Goal: Task Accomplishment & Management: Use online tool/utility

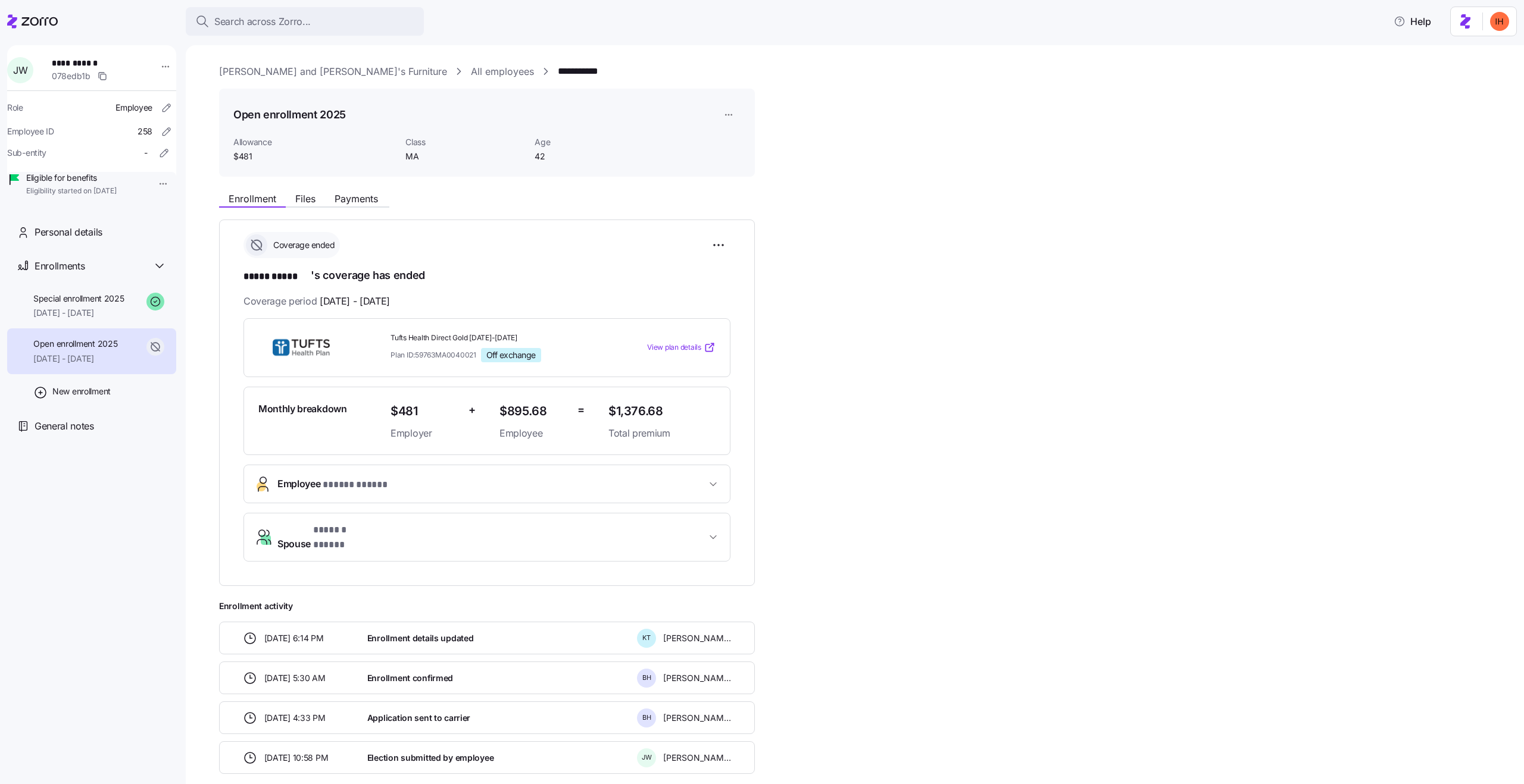
click at [341, 527] on span "* ****** ***** *" at bounding box center [342, 531] width 58 height 15
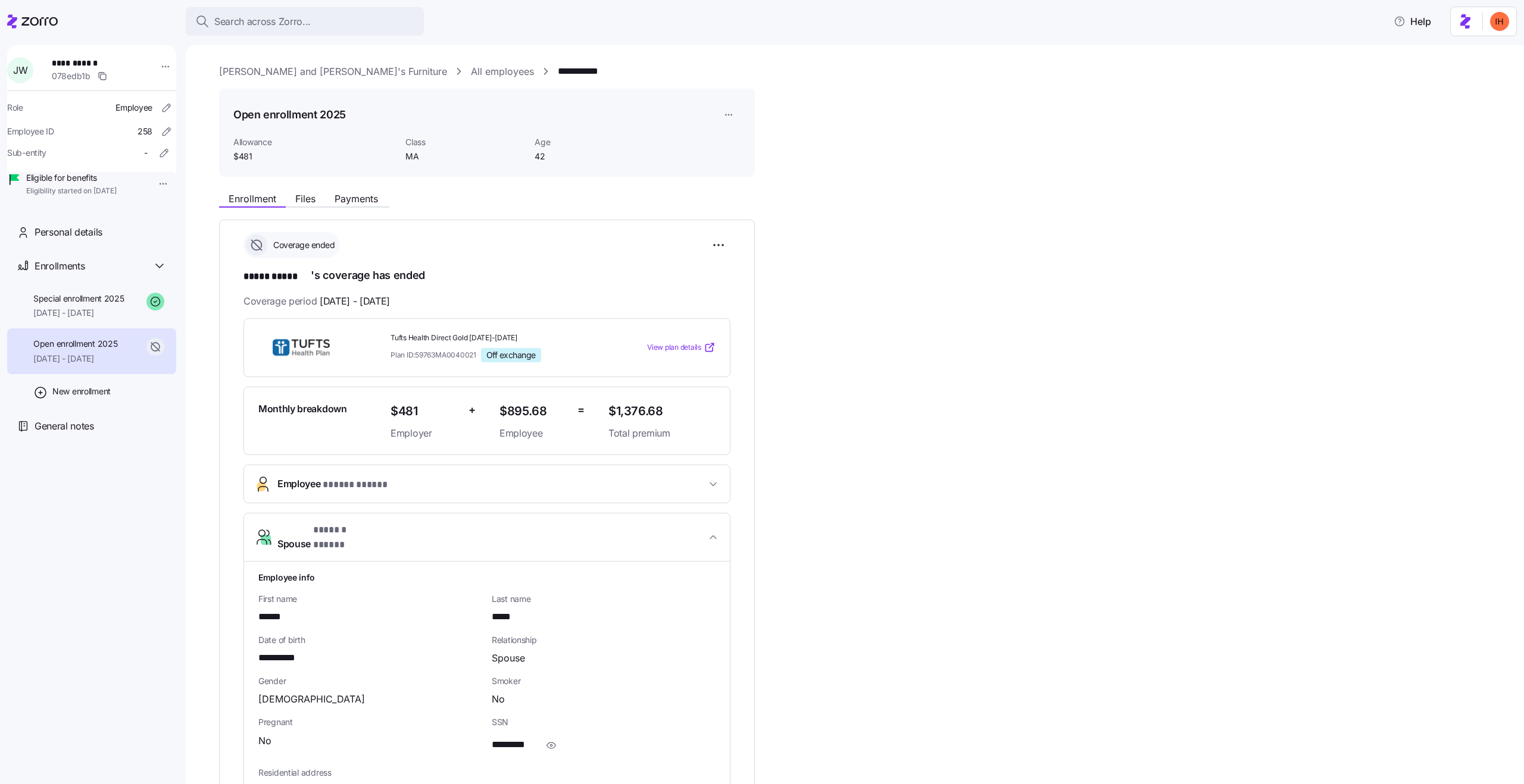
click at [265, 66] on link "[PERSON_NAME] and [PERSON_NAME]'s Furniture" at bounding box center [333, 72] width 228 height 15
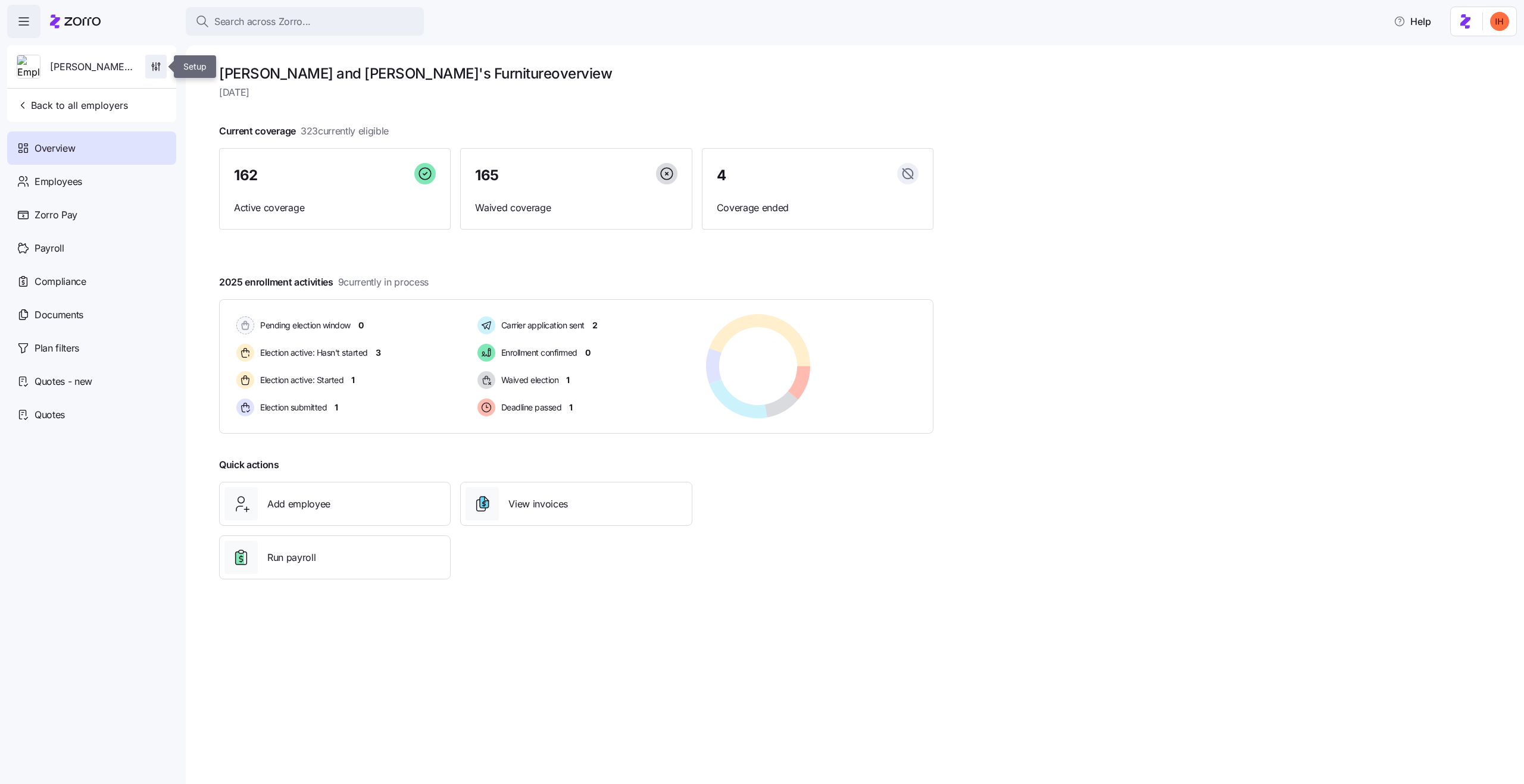
click at [152, 68] on icon "button" at bounding box center [156, 67] width 12 height 12
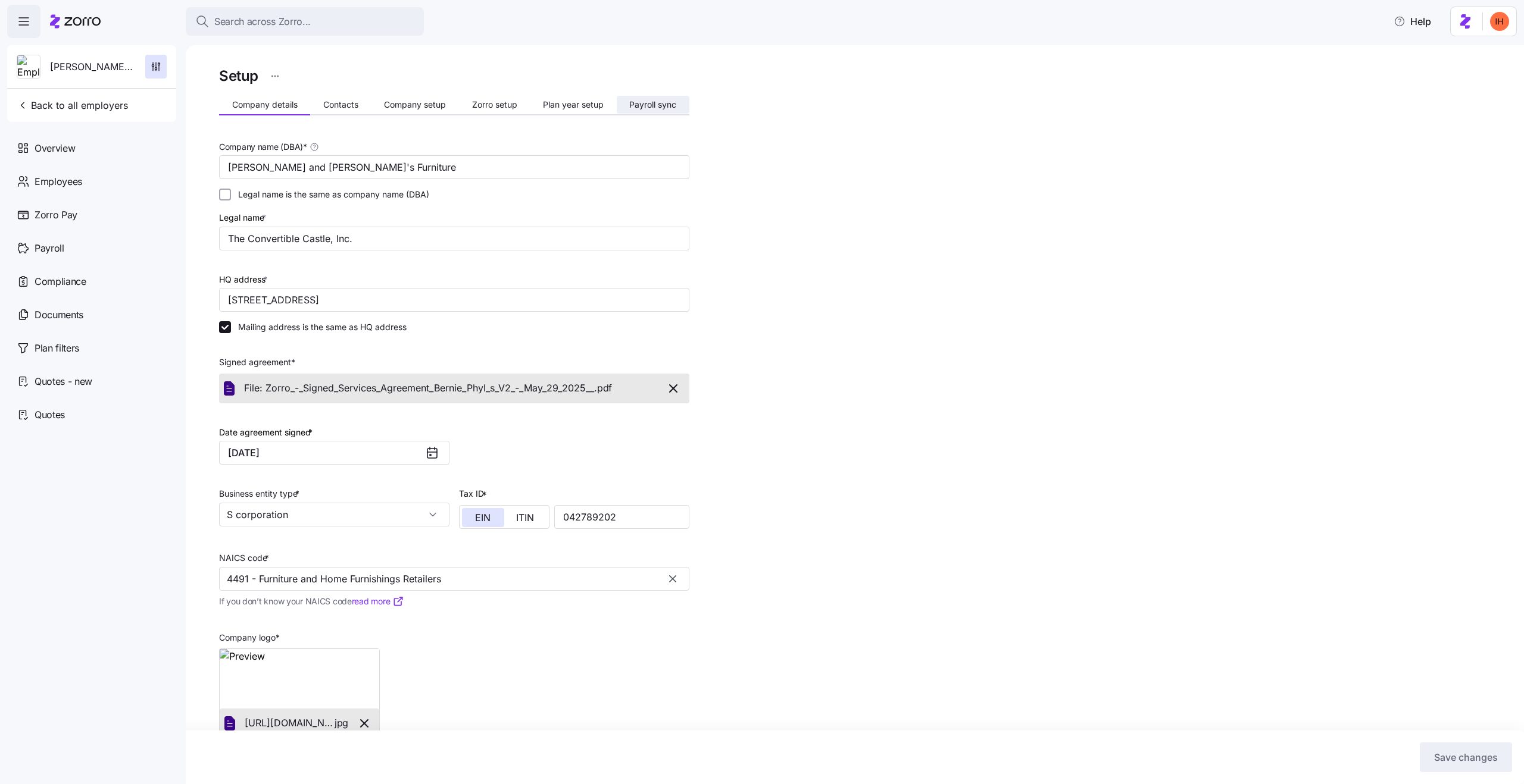
click at [652, 101] on span "Payroll sync" at bounding box center [653, 105] width 47 height 8
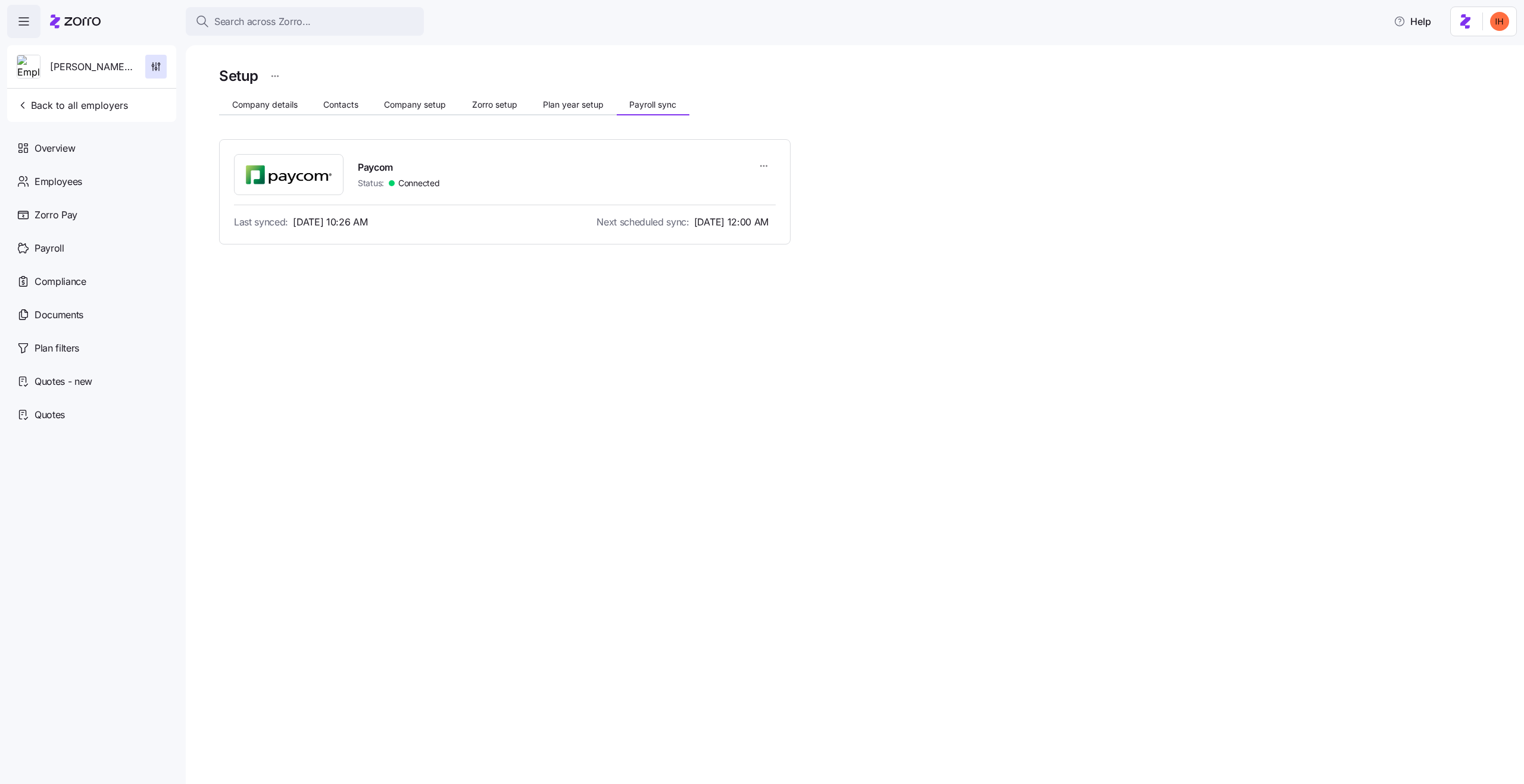
click at [764, 170] on html "Search across Zorro... Help [PERSON_NAME] and Phyl's Furniture Back to all empl…" at bounding box center [762, 389] width 1524 height 777
click at [727, 196] on div "Sync company" at bounding box center [716, 195] width 109 height 19
click at [1330, 43] on div "Something went wrong. Please retry later or contact support if the issue persis…" at bounding box center [1377, 39] width 223 height 25
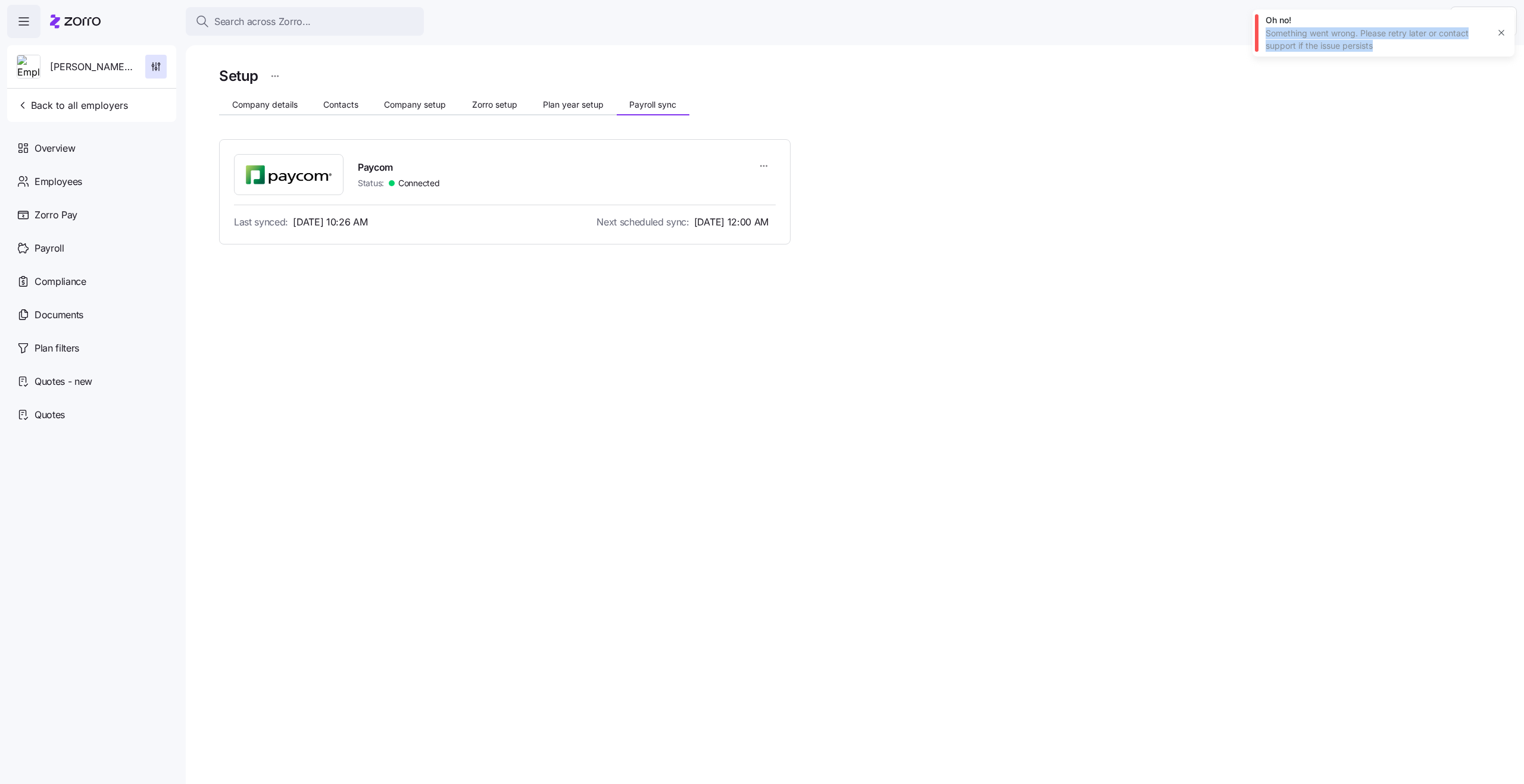
click at [1346, 47] on div "Something went wrong. Please retry later or contact support if the issue persis…" at bounding box center [1377, 39] width 223 height 25
click at [1355, 43] on div "Something went wrong. Please retry later or contact support if the issue persis…" at bounding box center [1377, 39] width 223 height 25
click at [1364, 36] on div "Something went wrong. Please retry later or contact support if the issue persis…" at bounding box center [1377, 39] width 223 height 25
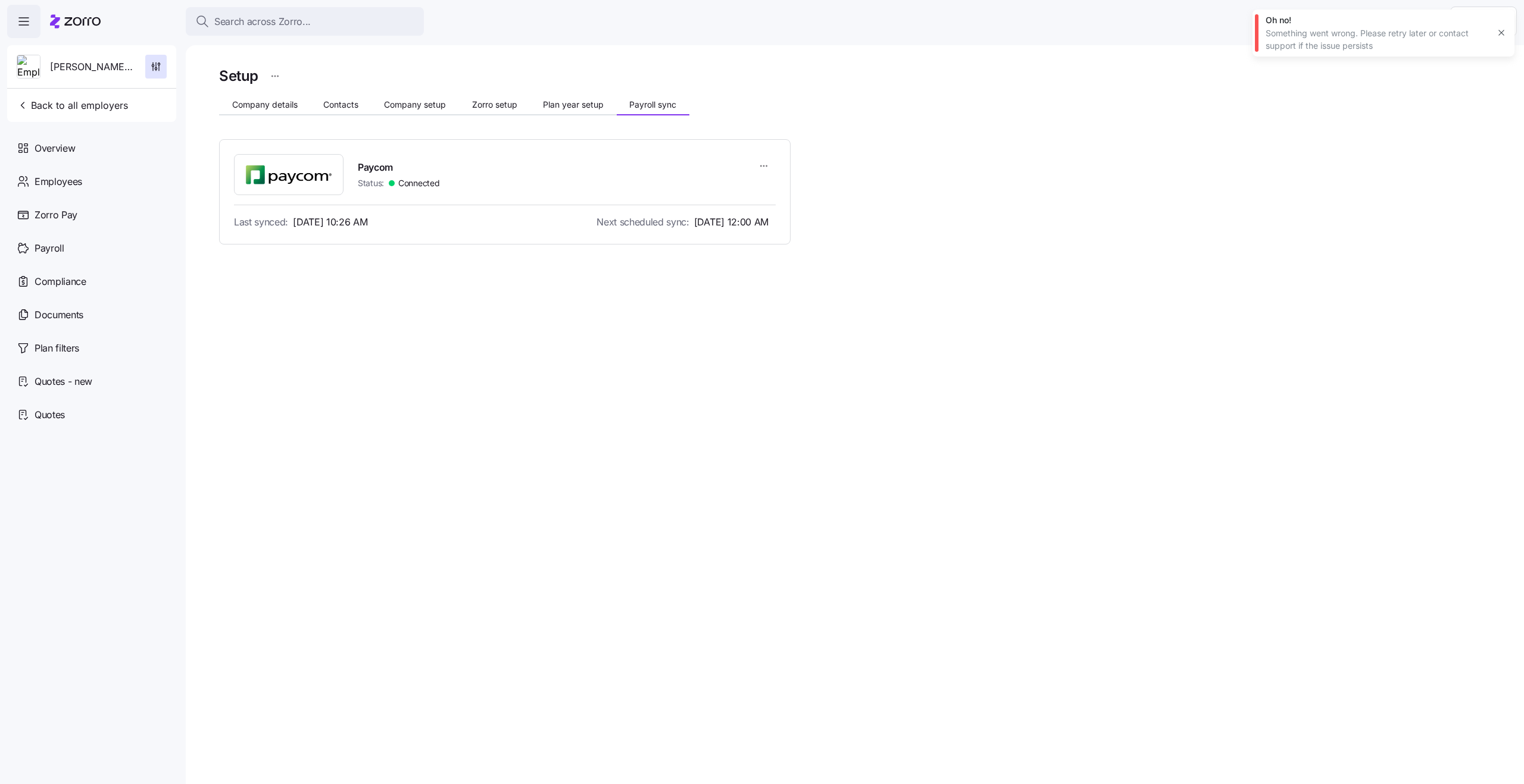
click at [1364, 36] on div "Something went wrong. Please retry later or contact support if the issue persis…" at bounding box center [1377, 39] width 223 height 25
click at [1296, 45] on div "Something went wrong. Please retry later or contact support if the issue persis…" at bounding box center [1377, 39] width 223 height 25
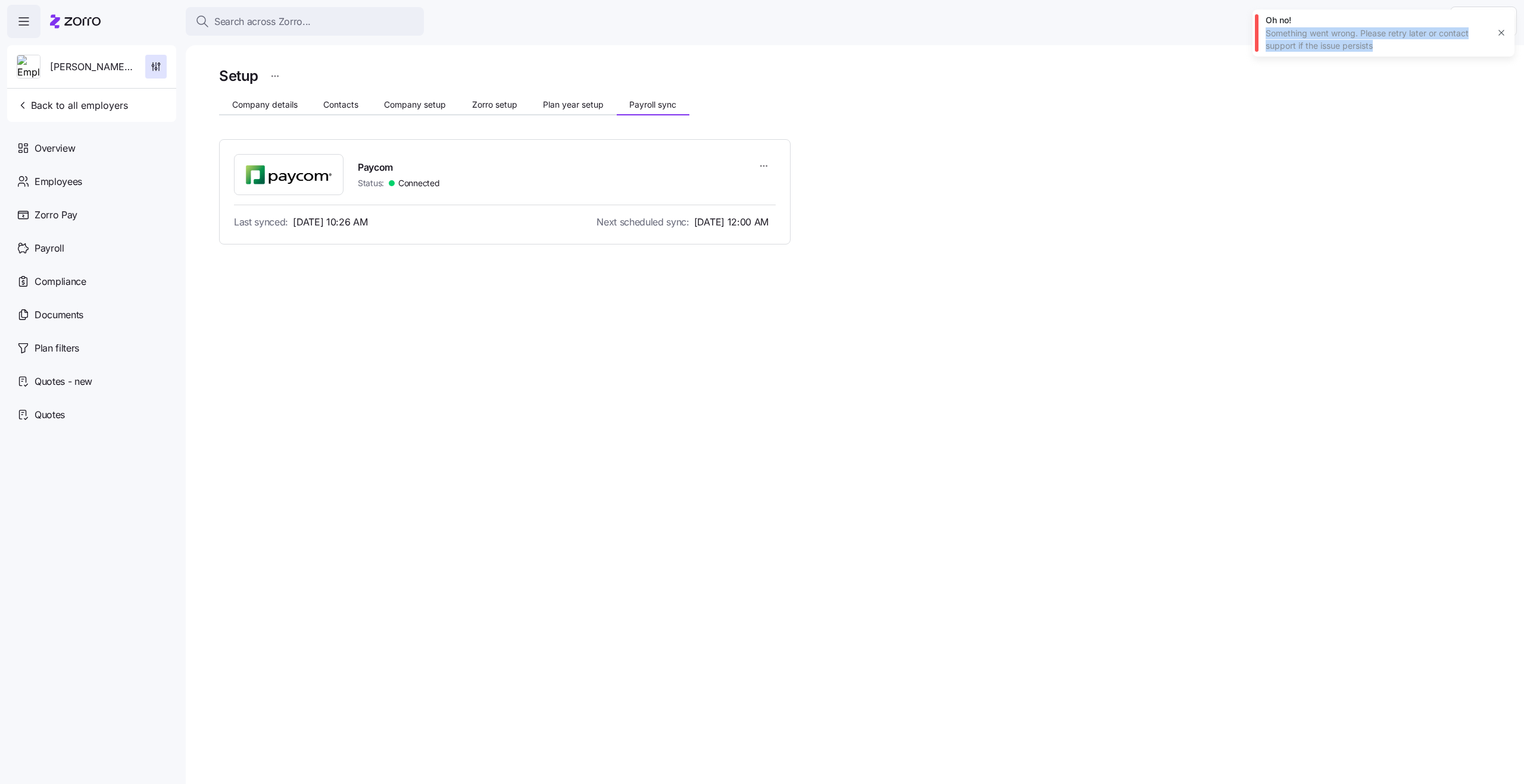
click at [1325, 51] on div "Something went wrong. Please retry later or contact support if the issue persis…" at bounding box center [1377, 39] width 223 height 25
click at [1500, 33] on icon "button" at bounding box center [1501, 32] width 9 height 9
click at [755, 170] on html "Search across Zorro... Help [PERSON_NAME] and Phyl's Furniture Back to all empl…" at bounding box center [762, 389] width 1524 height 777
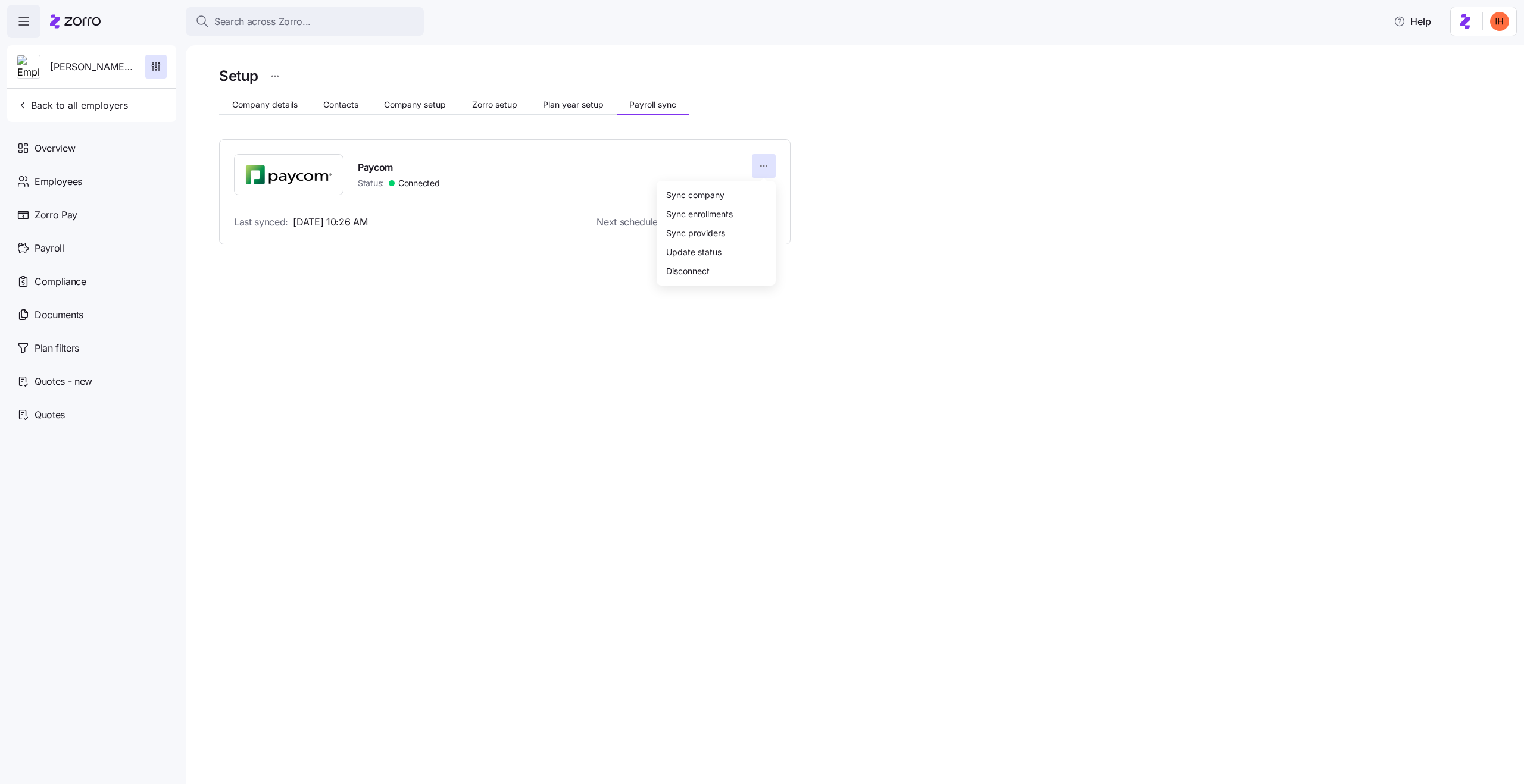
click at [544, 317] on html "Search across Zorro... Help [PERSON_NAME] and Phyl's Furniture Back to all empl…" at bounding box center [762, 389] width 1524 height 777
click at [762, 167] on html "Search across Zorro... Help [PERSON_NAME] and Phyl's Furniture Back to all empl…" at bounding box center [762, 389] width 1524 height 777
click at [898, 241] on html "Search across Zorro... Help [PERSON_NAME] and Phyl's Furniture Back to all empl…" at bounding box center [762, 389] width 1524 height 777
